Goal: Task Accomplishment & Management: Use online tool/utility

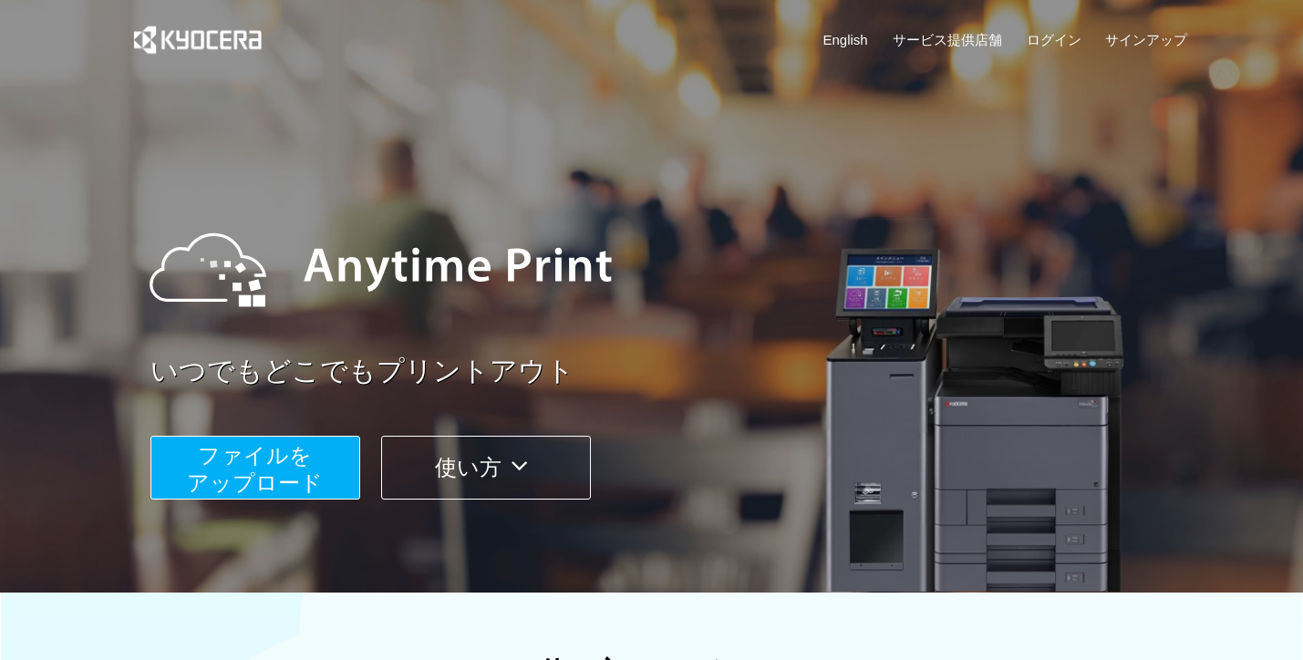
click at [249, 471] on button "ファイルを ​​アップロード" at bounding box center [255, 468] width 210 height 64
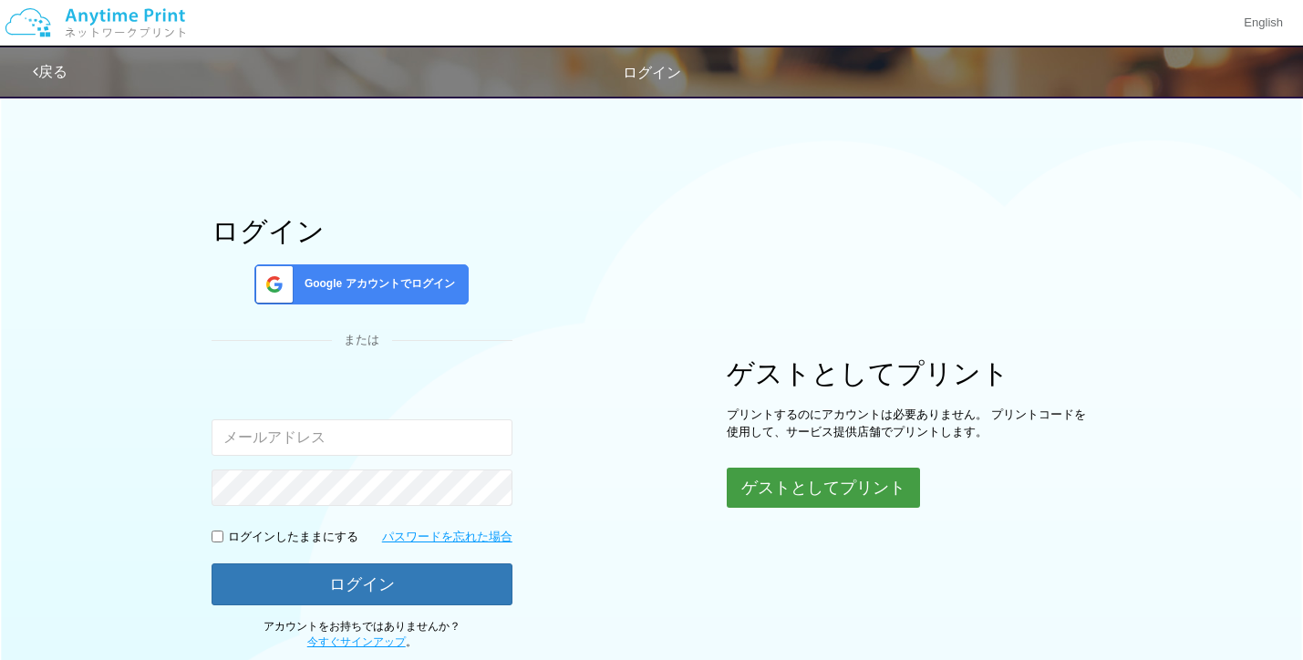
click at [866, 482] on button "ゲストとしてプリント" at bounding box center [823, 488] width 193 height 40
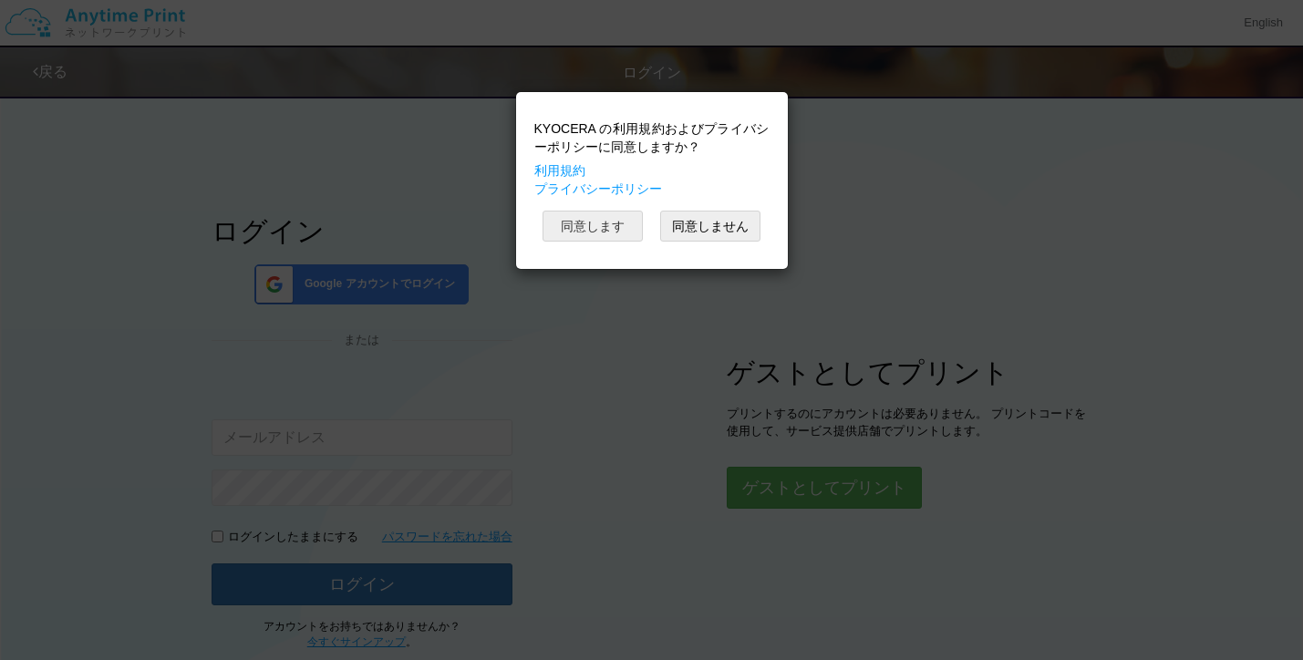
click at [605, 223] on button "同意します" at bounding box center [593, 226] width 100 height 31
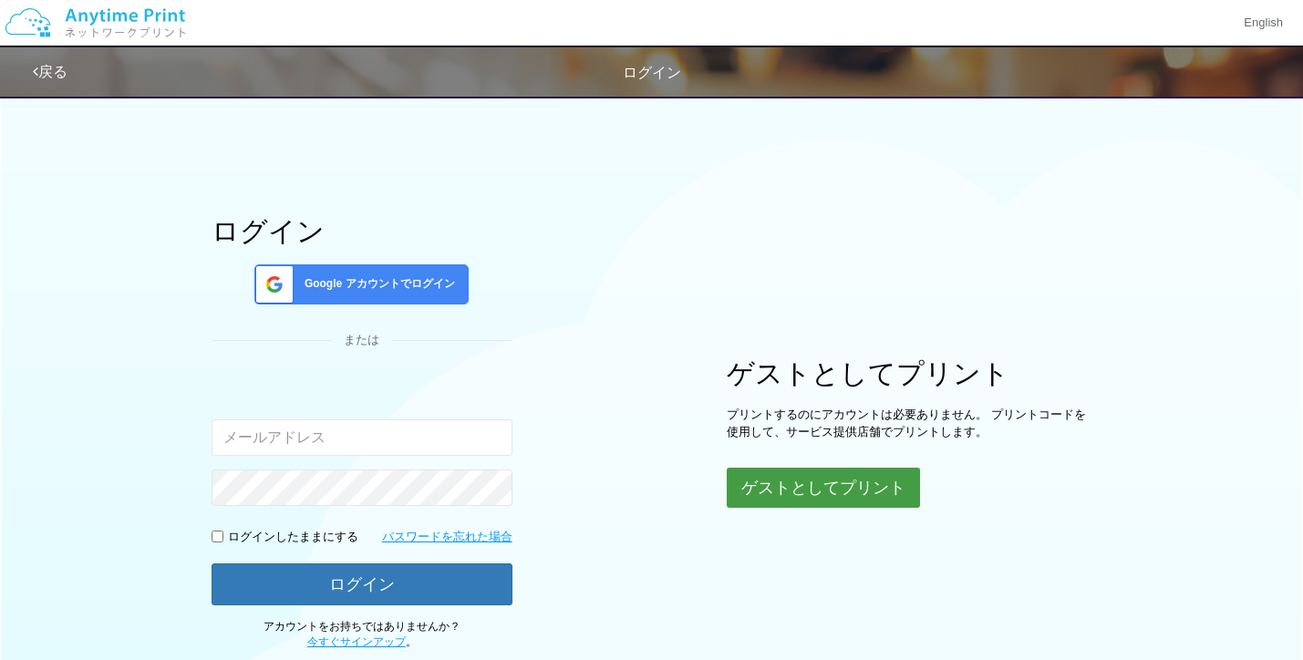
click at [824, 479] on button "ゲストとしてプリント" at bounding box center [823, 488] width 193 height 40
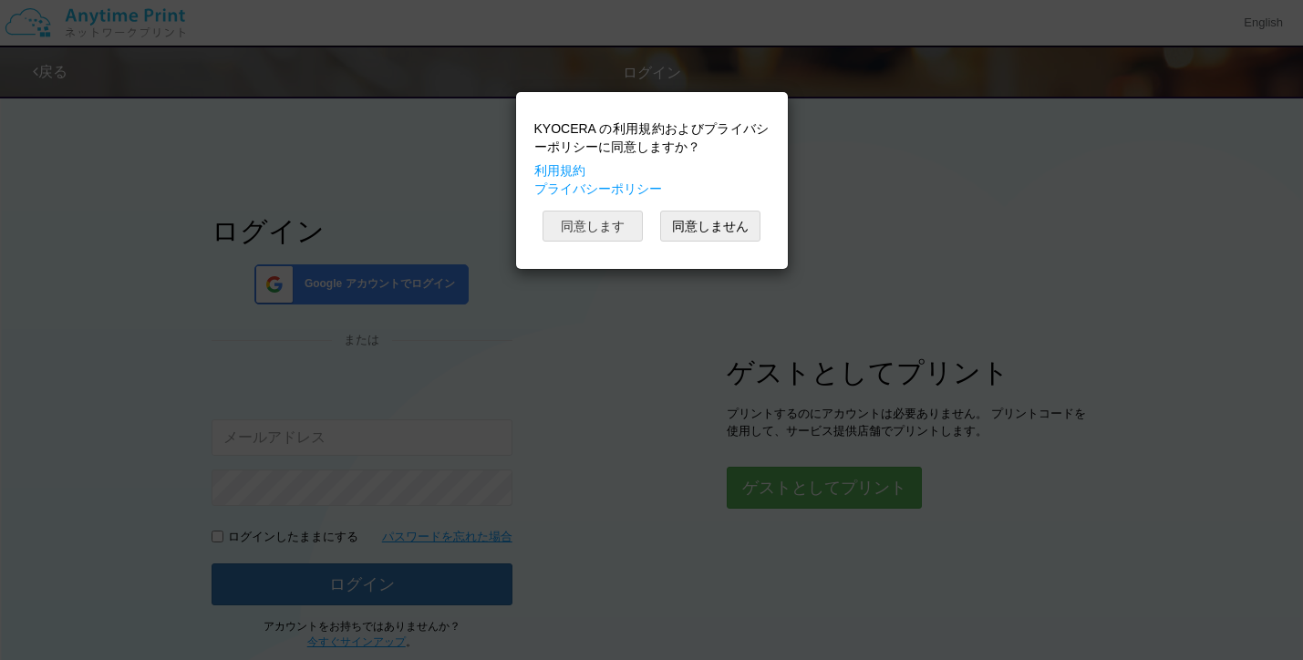
click at [574, 226] on button "同意します" at bounding box center [593, 226] width 100 height 31
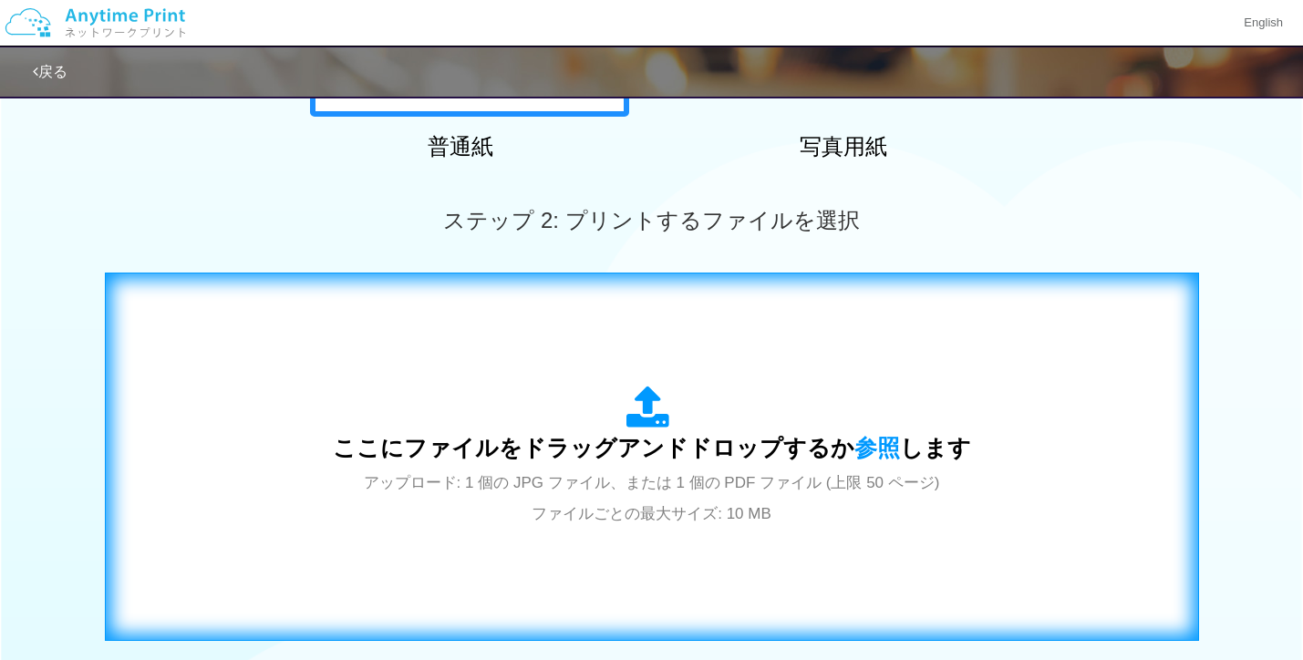
scroll to position [420, 0]
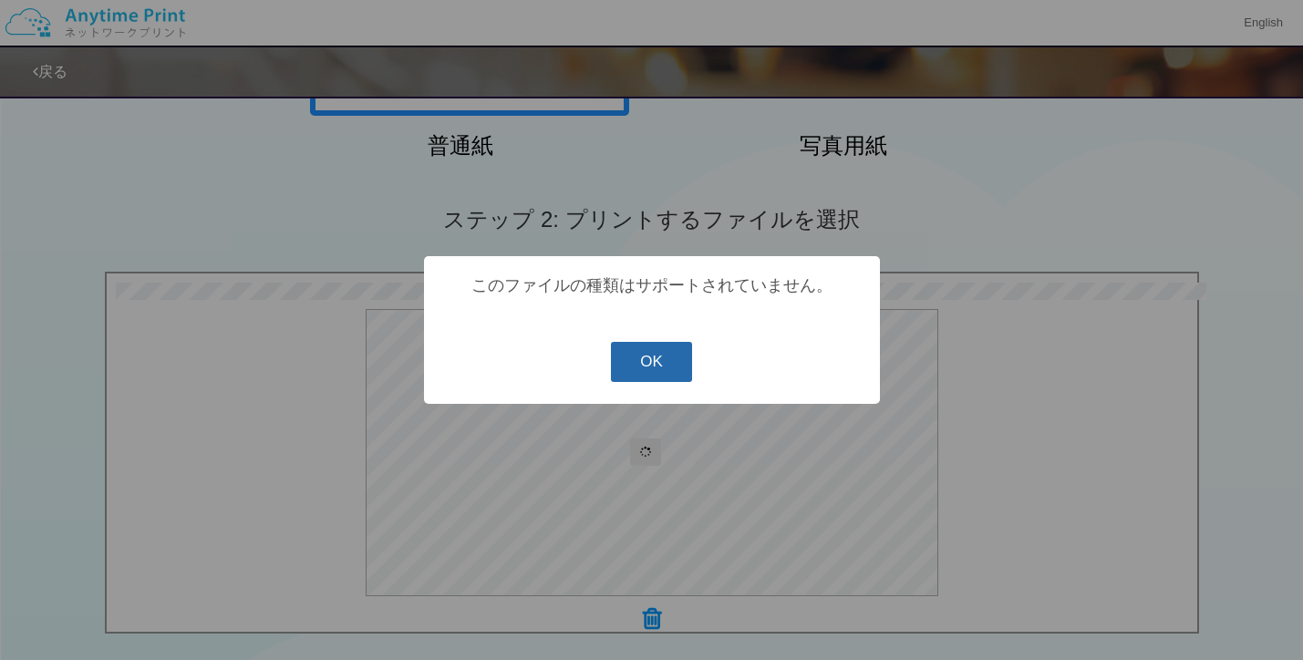
click at [666, 365] on button "OK" at bounding box center [651, 362] width 81 height 40
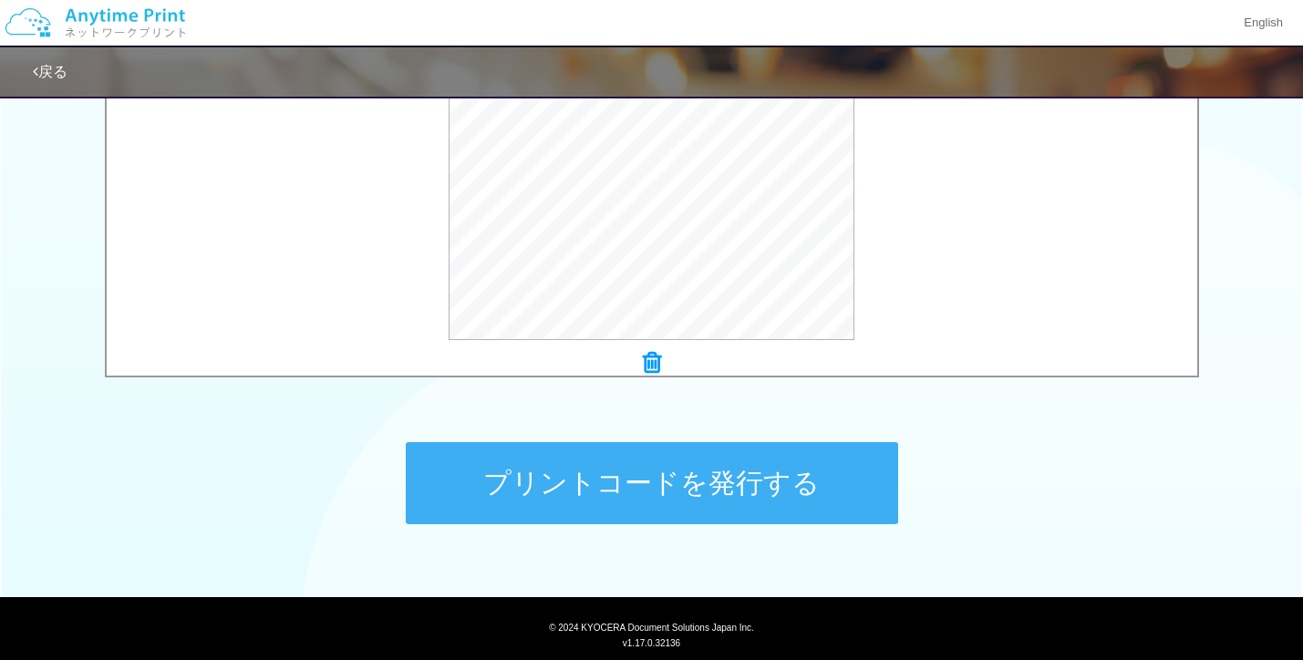
scroll to position [727, 0]
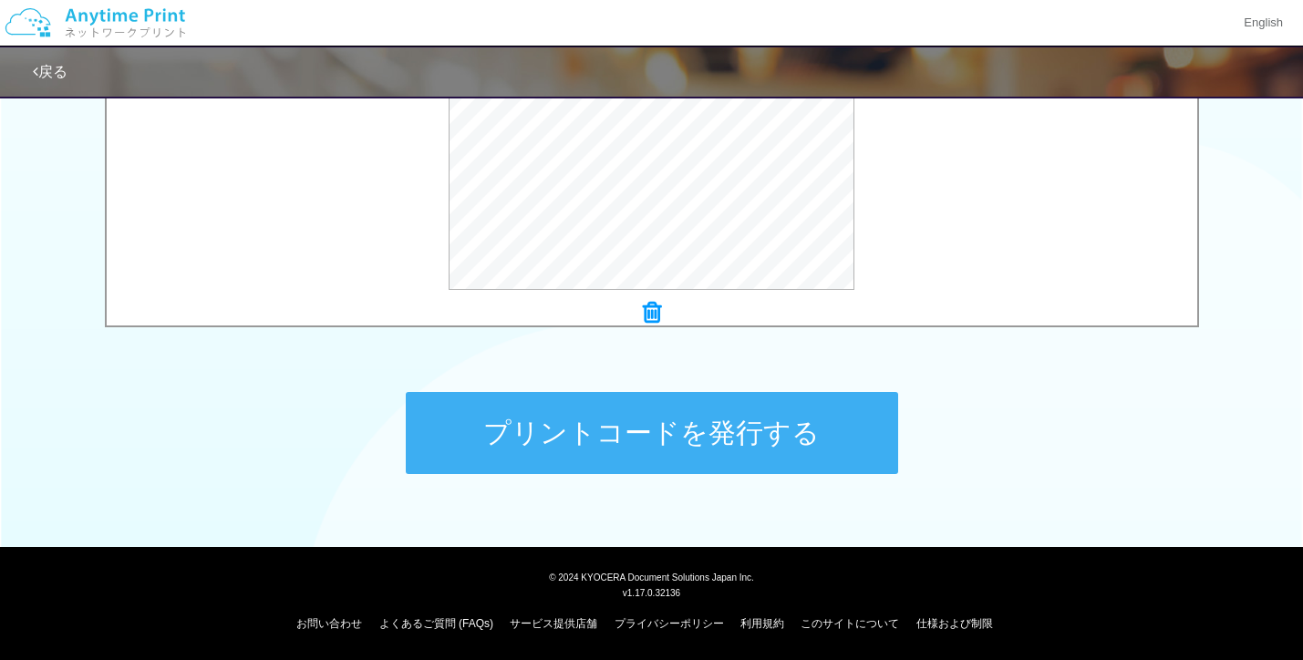
click at [687, 430] on button "プリントコードを発行する" at bounding box center [652, 433] width 492 height 82
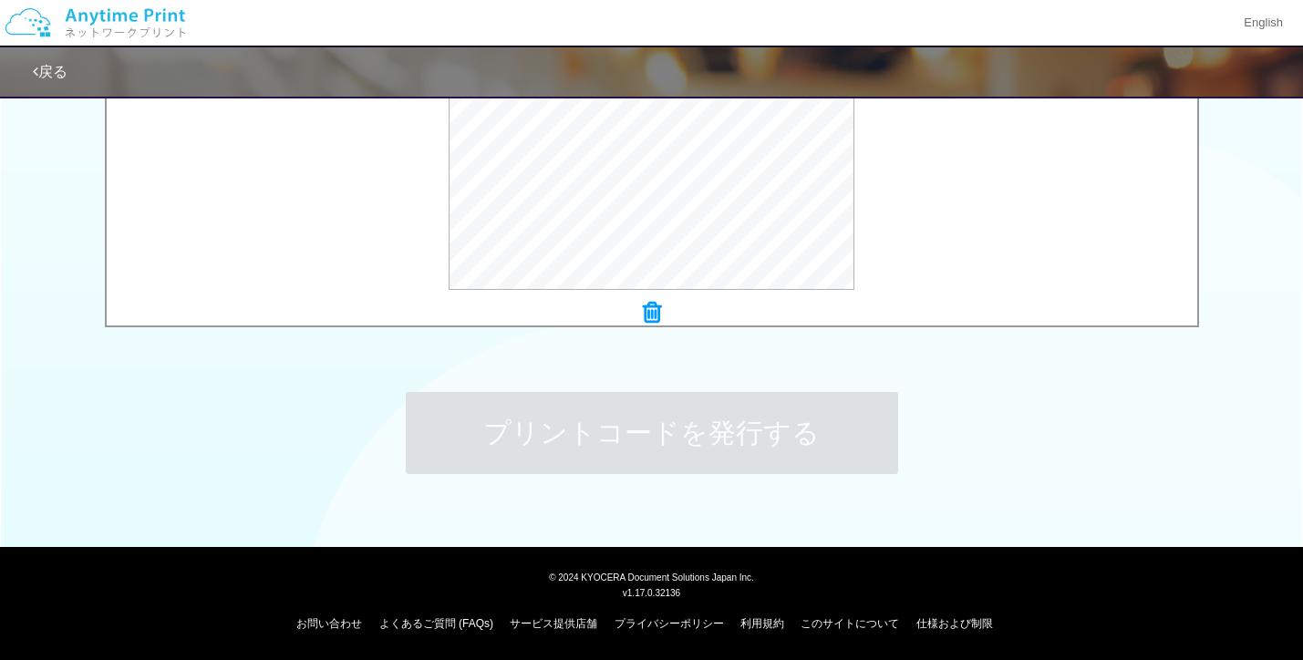
scroll to position [0, 0]
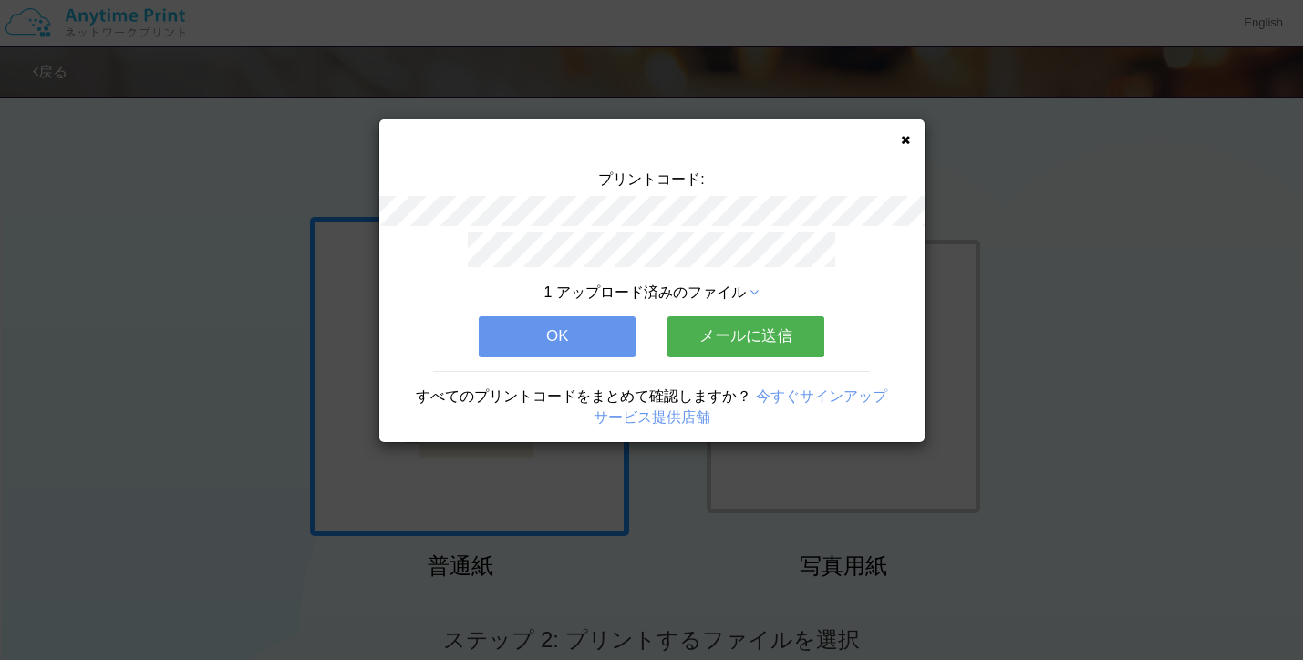
click at [902, 139] on icon at bounding box center [905, 140] width 9 height 12
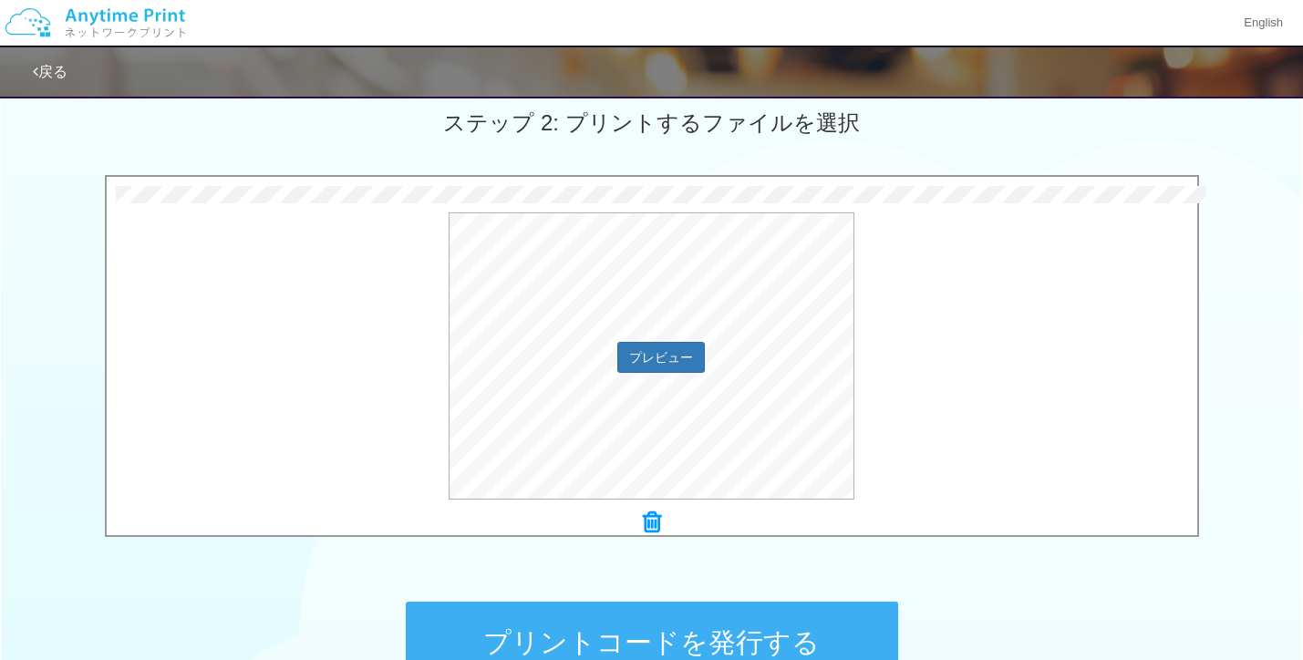
scroll to position [564, 0]
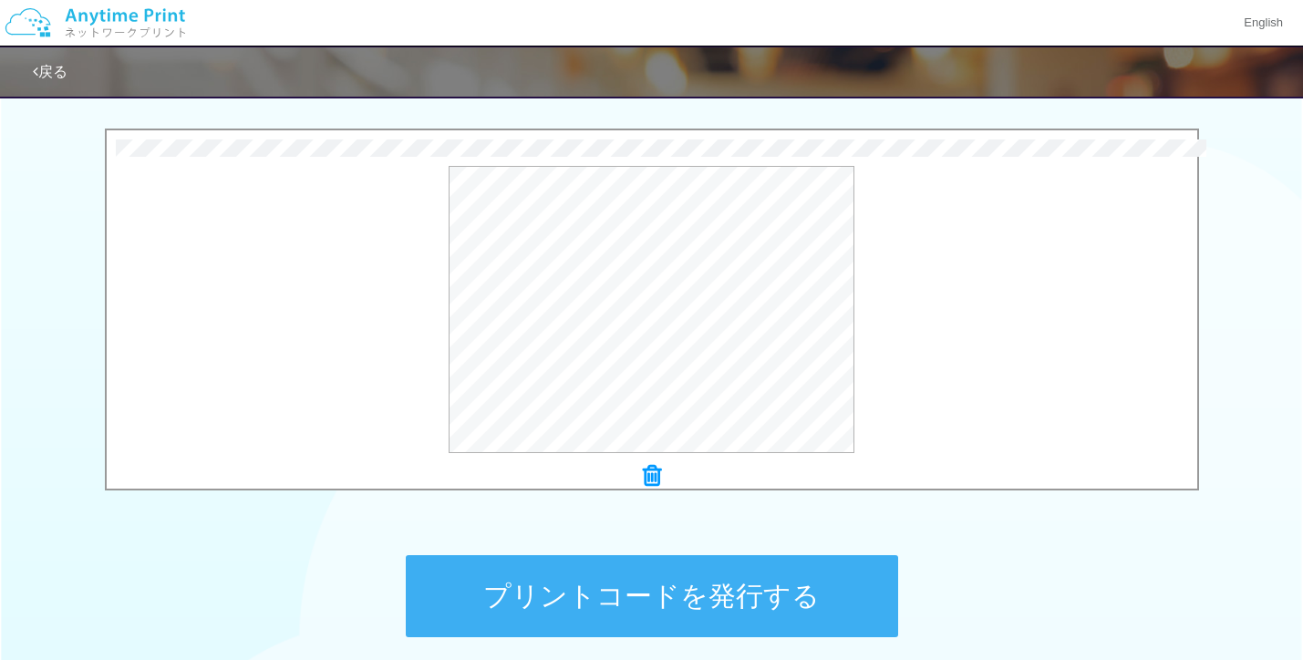
click at [747, 591] on button "プリントコードを発行する" at bounding box center [652, 596] width 492 height 82
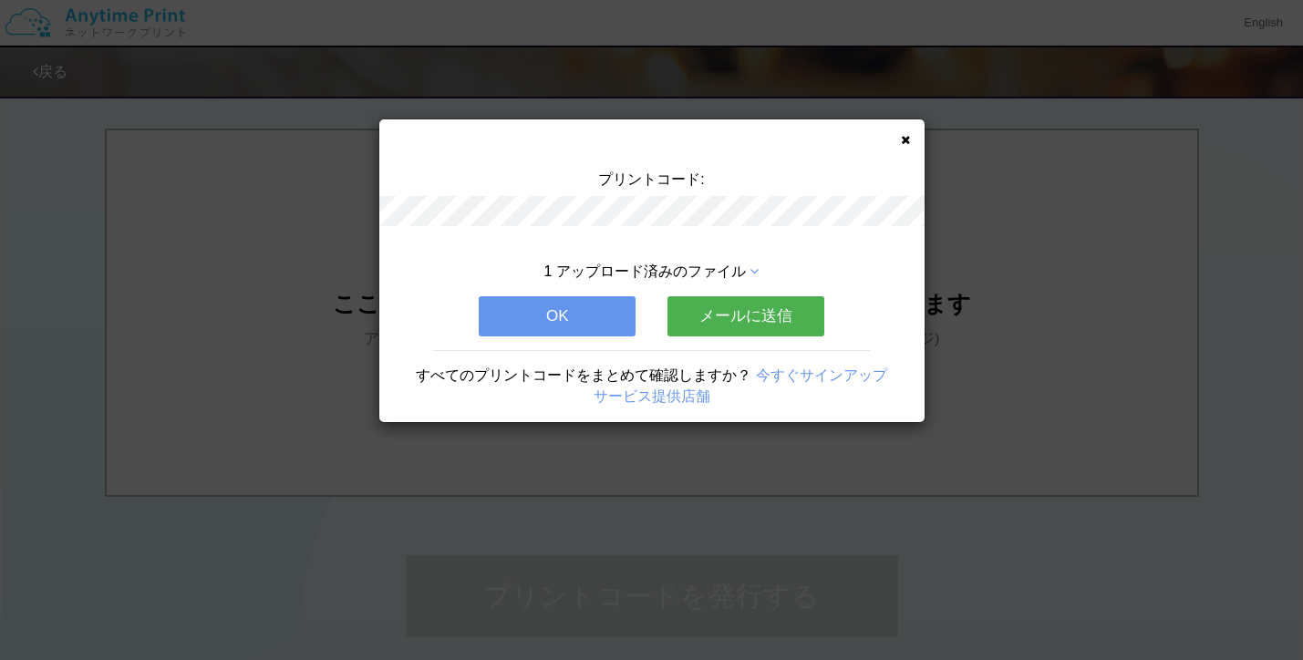
scroll to position [0, 0]
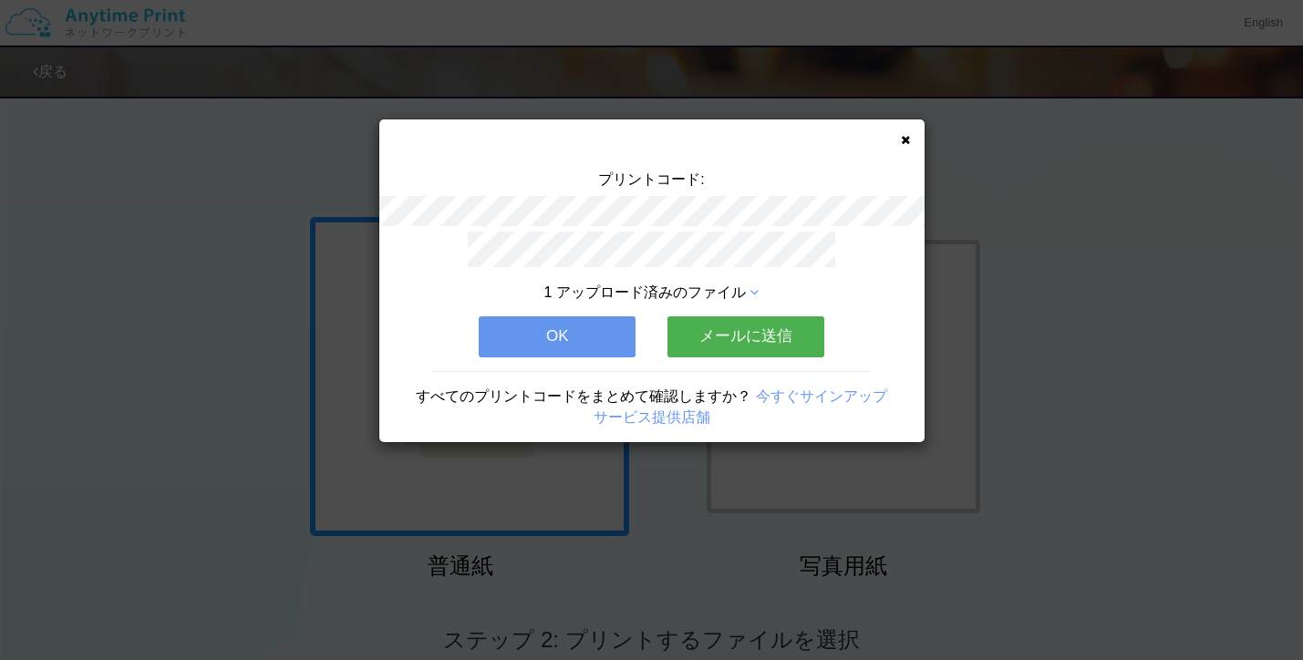
click at [902, 147] on div "プリントコード: 1 アップロード済みのファイル OK メールに送信 すべてのプリントコードをまとめて確認しますか？ 今すぐサインアップ サービス提供店舗" at bounding box center [651, 280] width 545 height 323
click at [905, 132] on div "プリントコード: 1 アップロード済みのファイル OK メールに送信 すべてのプリントコードをまとめて確認しますか？ 今すぐサインアップ サービス提供店舗" at bounding box center [651, 280] width 545 height 323
click at [905, 134] on icon at bounding box center [905, 140] width 9 height 12
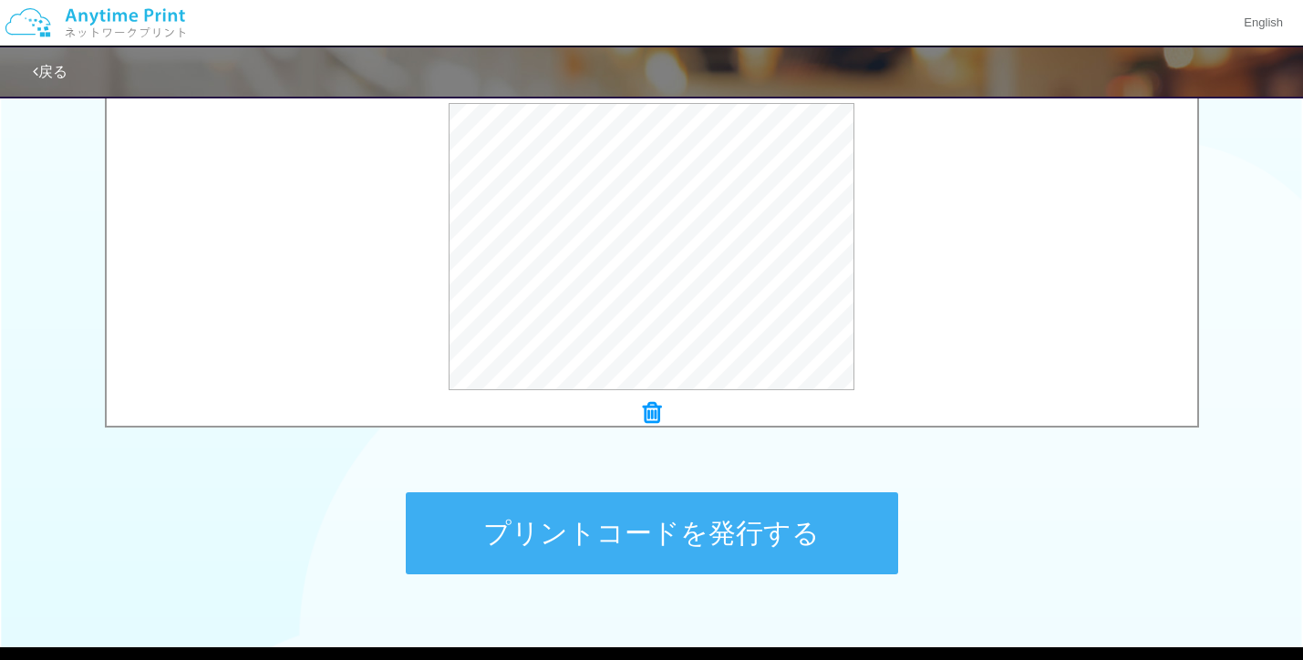
scroll to position [648, 0]
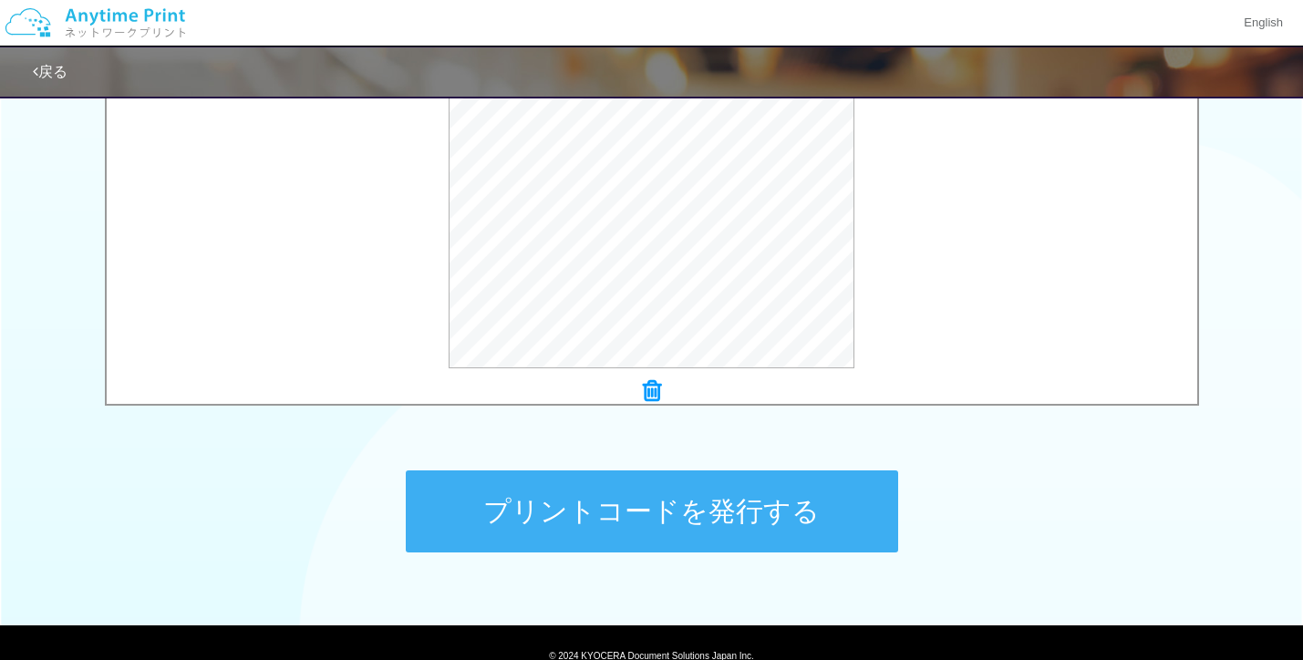
click at [682, 522] on button "プリントコードを発行する" at bounding box center [652, 512] width 492 height 82
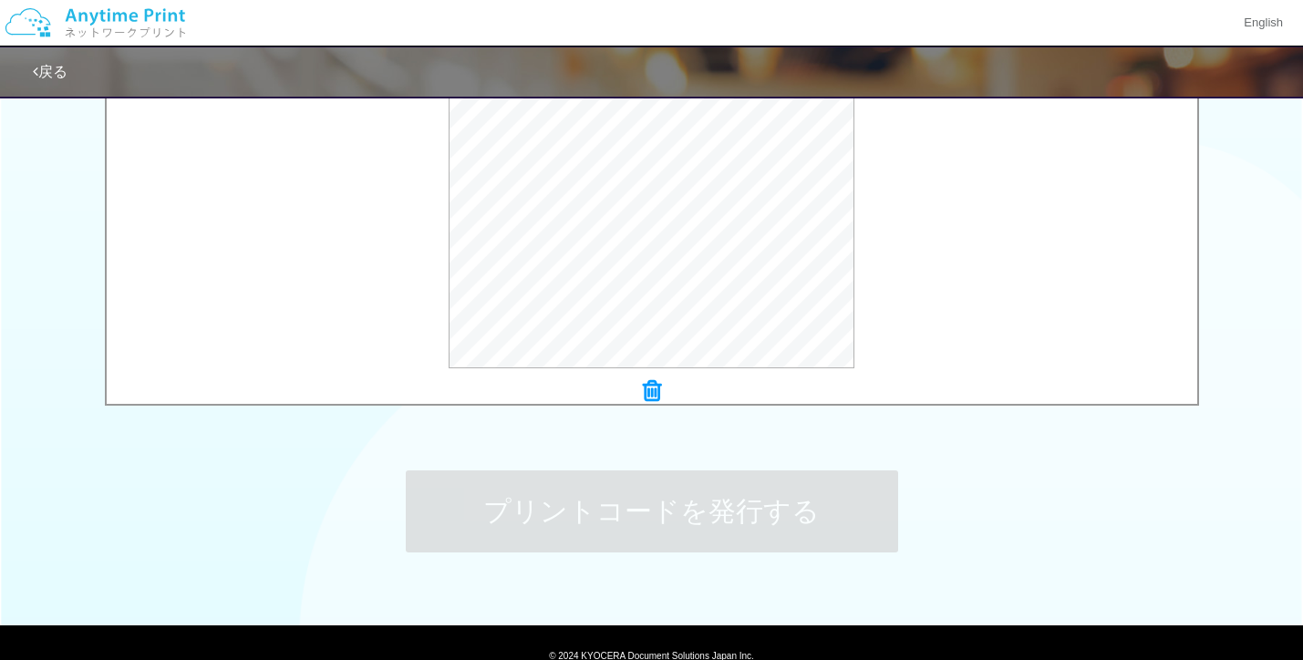
scroll to position [0, 0]
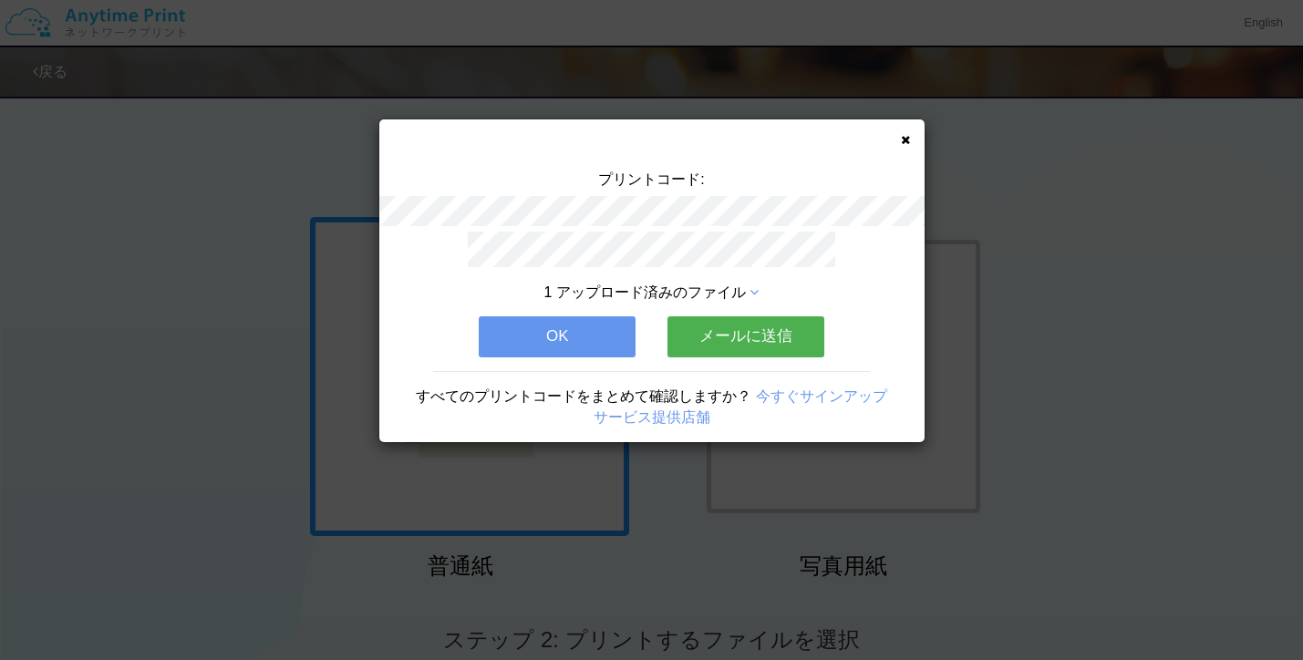
click at [762, 348] on button "メールに送信" at bounding box center [745, 336] width 157 height 40
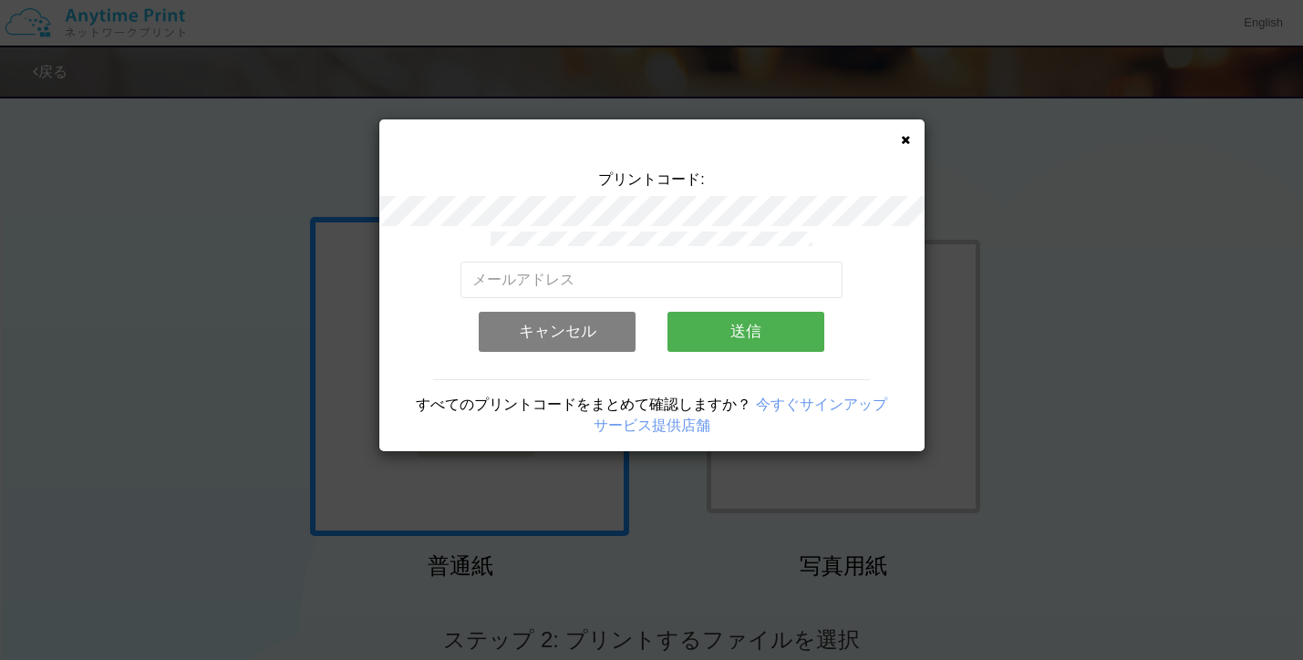
click at [591, 337] on button "キャンセル" at bounding box center [557, 332] width 157 height 40
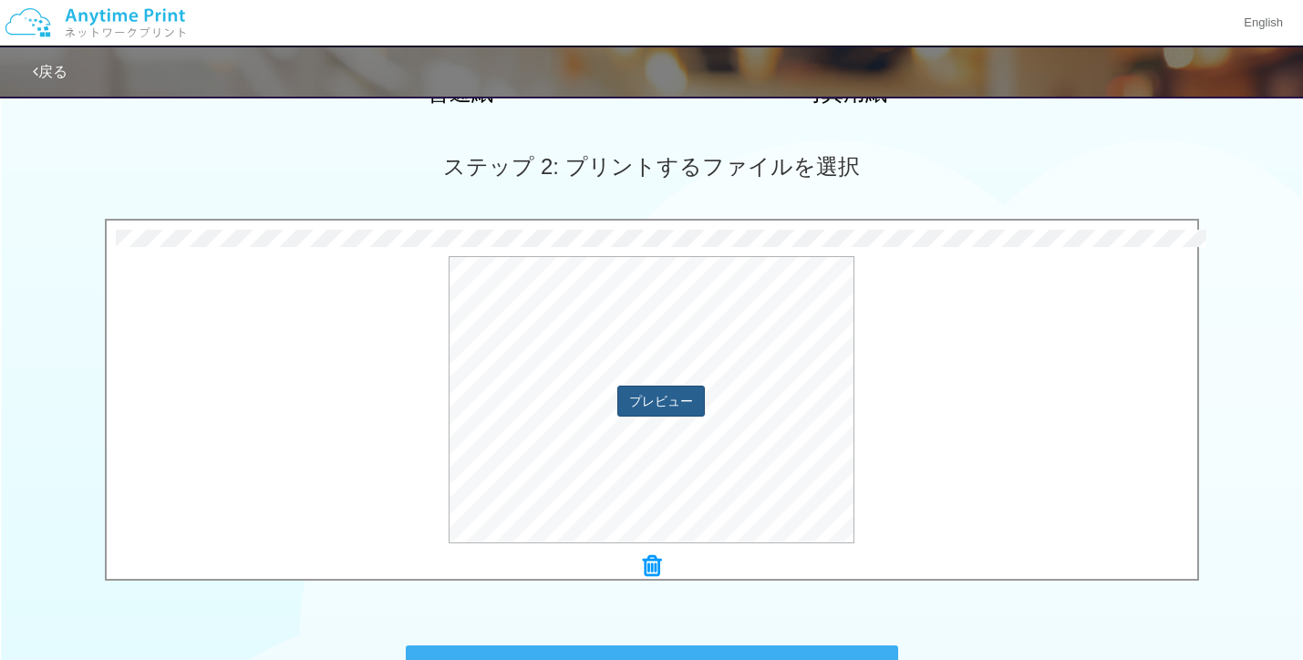
scroll to position [553, 0]
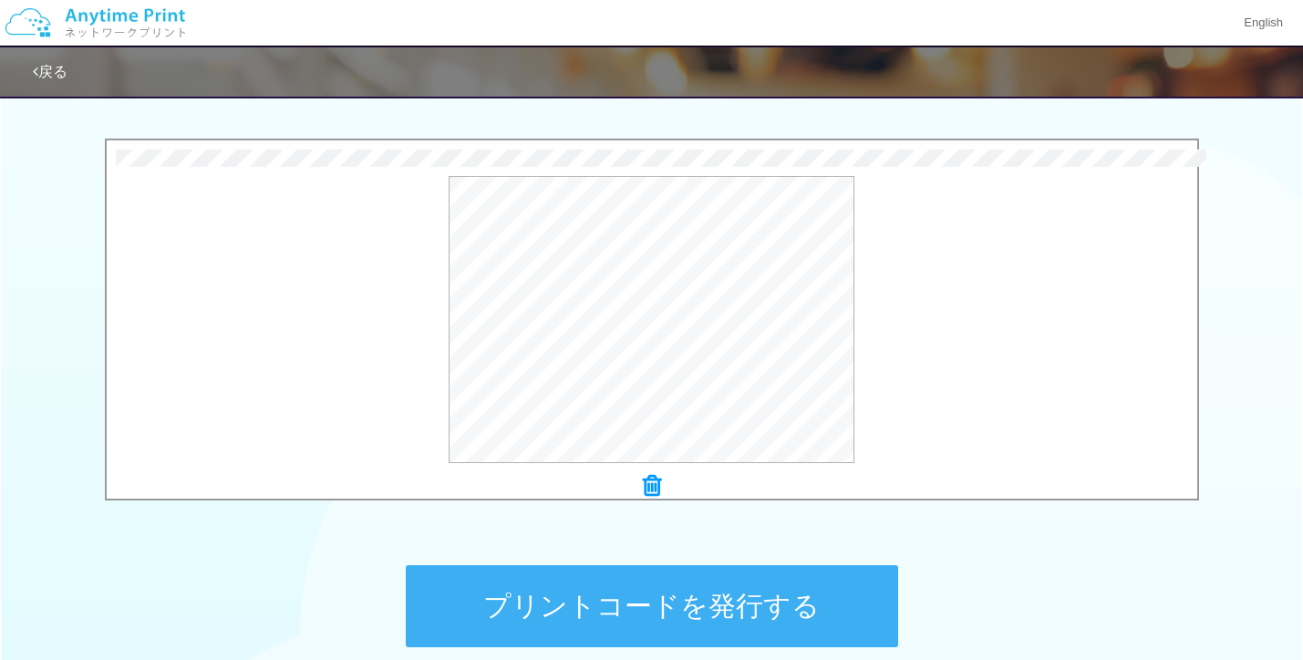
click at [585, 579] on button "プリントコードを発行する" at bounding box center [652, 606] width 492 height 82
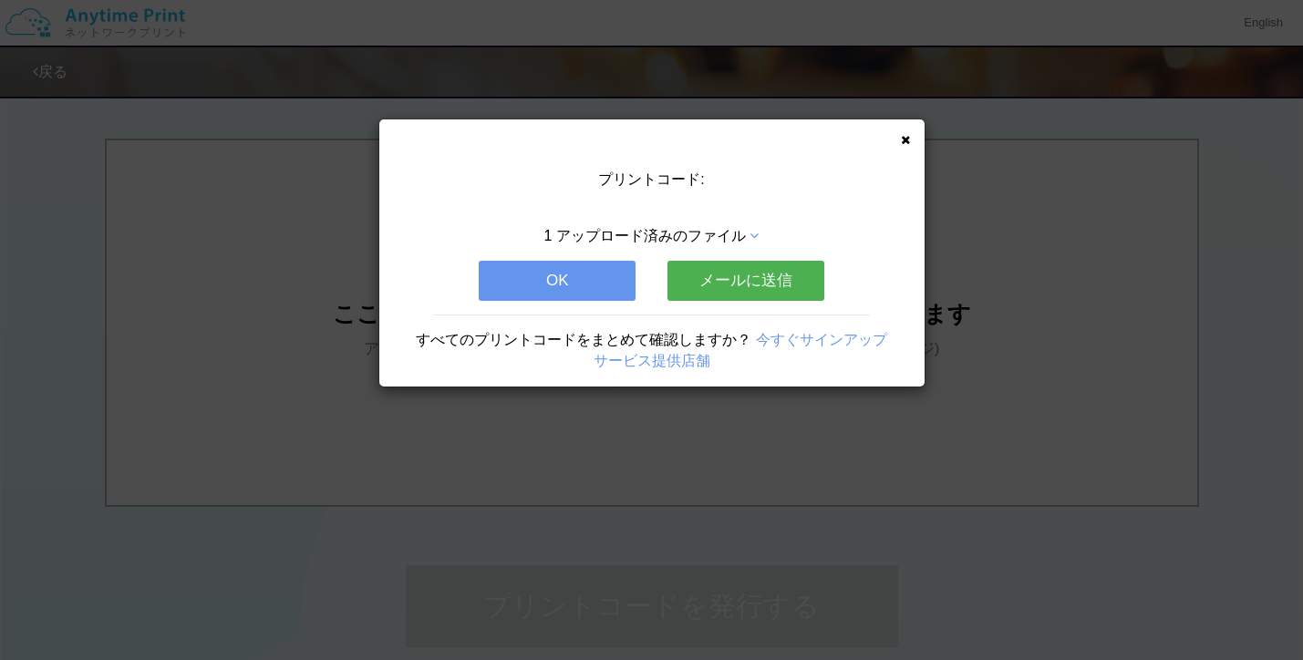
scroll to position [0, 0]
